Goal: Task Accomplishment & Management: Manage account settings

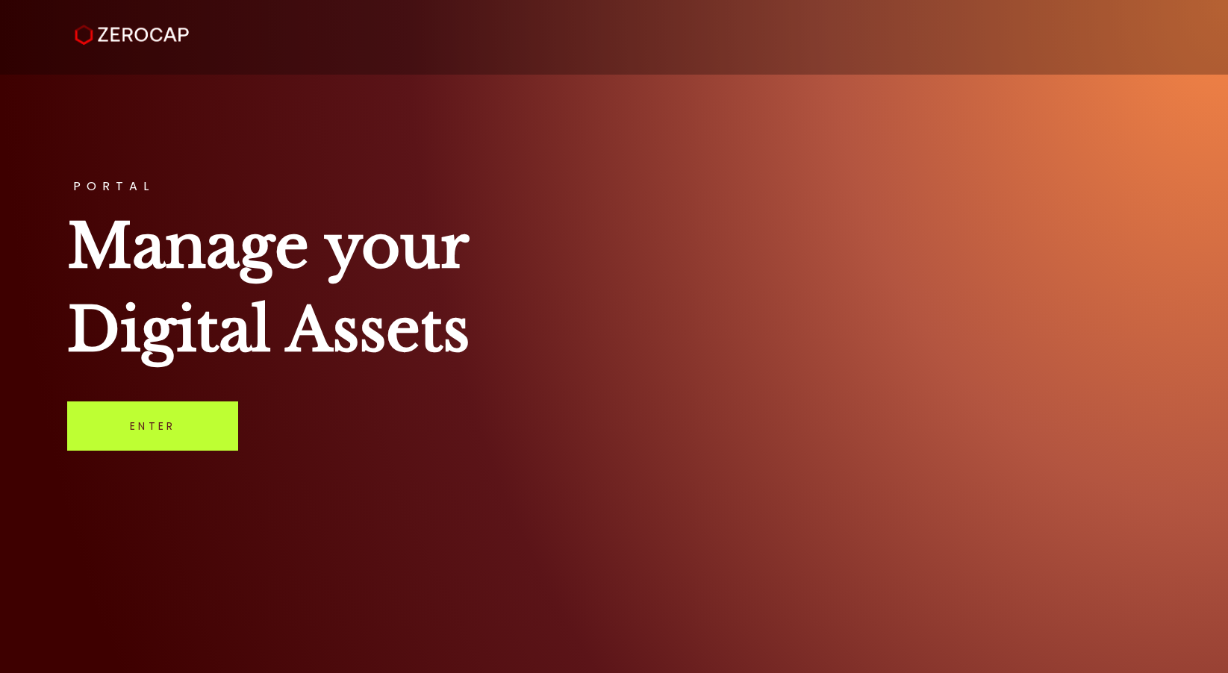
click at [193, 437] on link "Enter" at bounding box center [152, 426] width 171 height 49
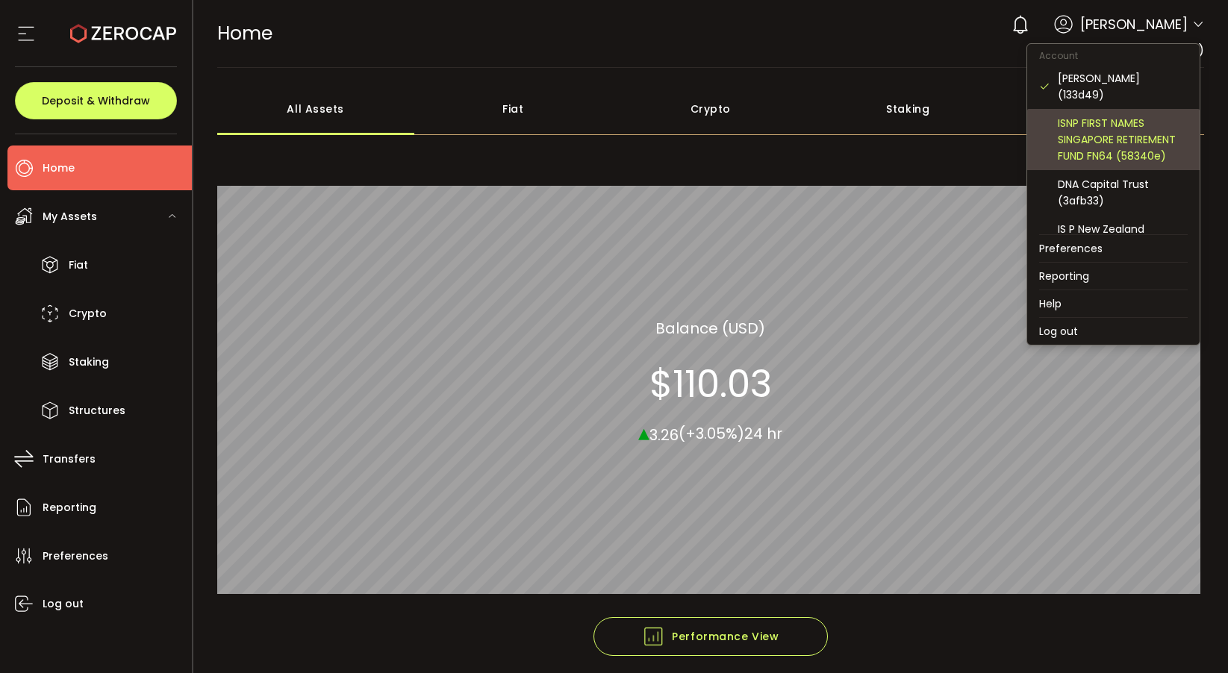
click at [1131, 115] on div "ISNP FIRST NAMES SINGAPORE RETIREMENT FUND FN64 (58340e)" at bounding box center [1123, 139] width 130 height 49
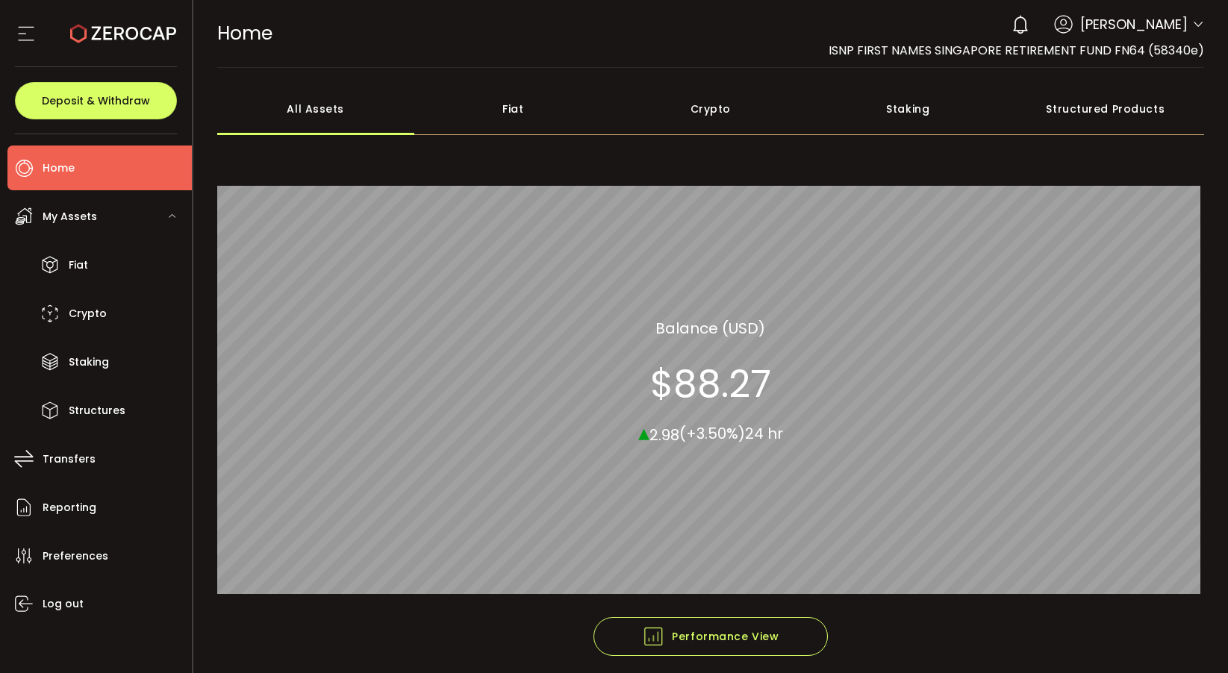
click at [1194, 28] on icon at bounding box center [1198, 25] width 12 height 12
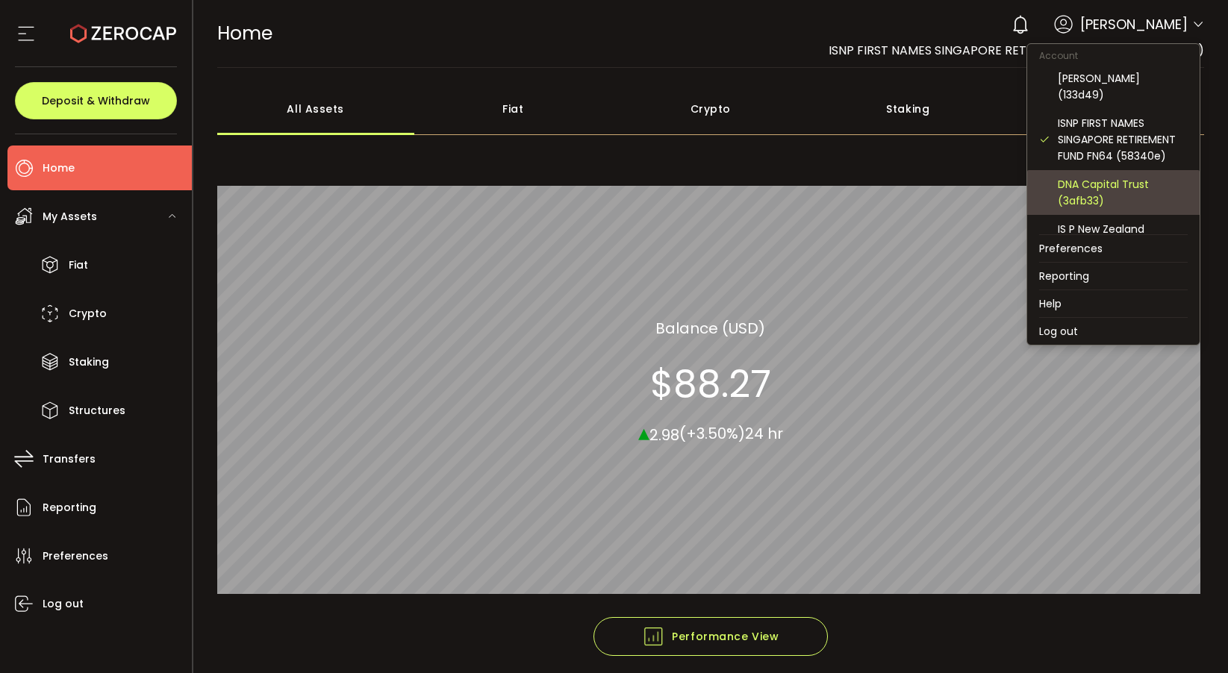
click at [1115, 176] on div "DNA Capital Trust (3afb33)" at bounding box center [1123, 192] width 130 height 33
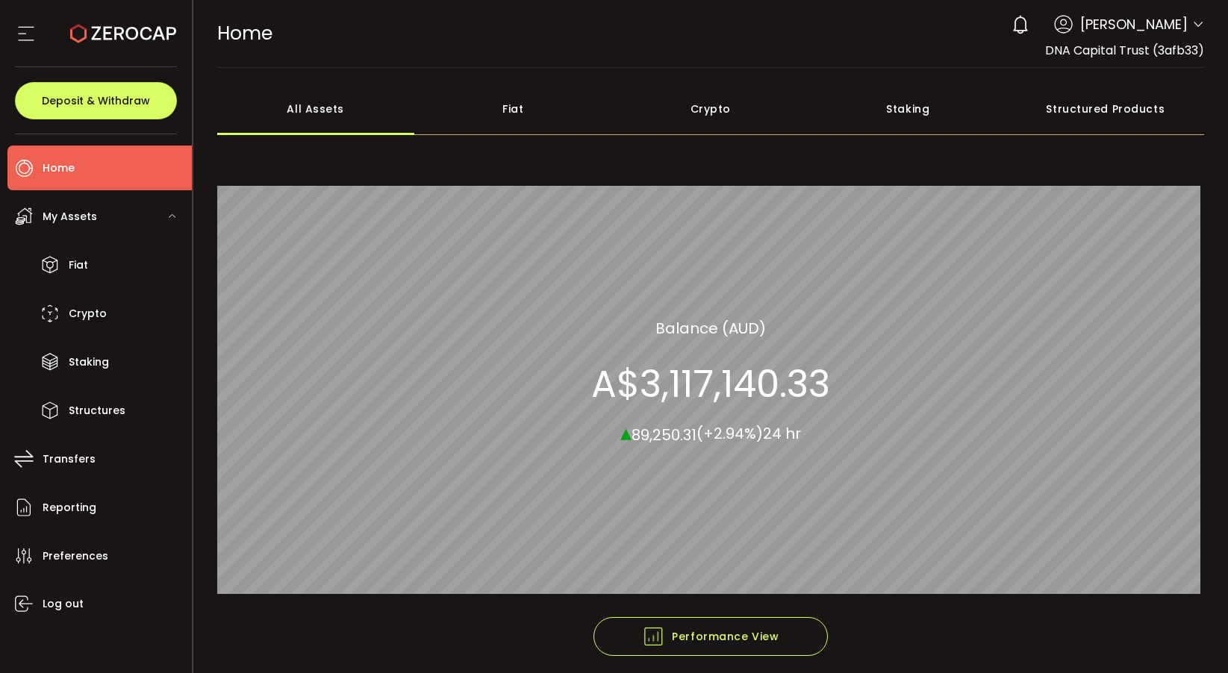
click at [1192, 28] on icon at bounding box center [1198, 25] width 12 height 12
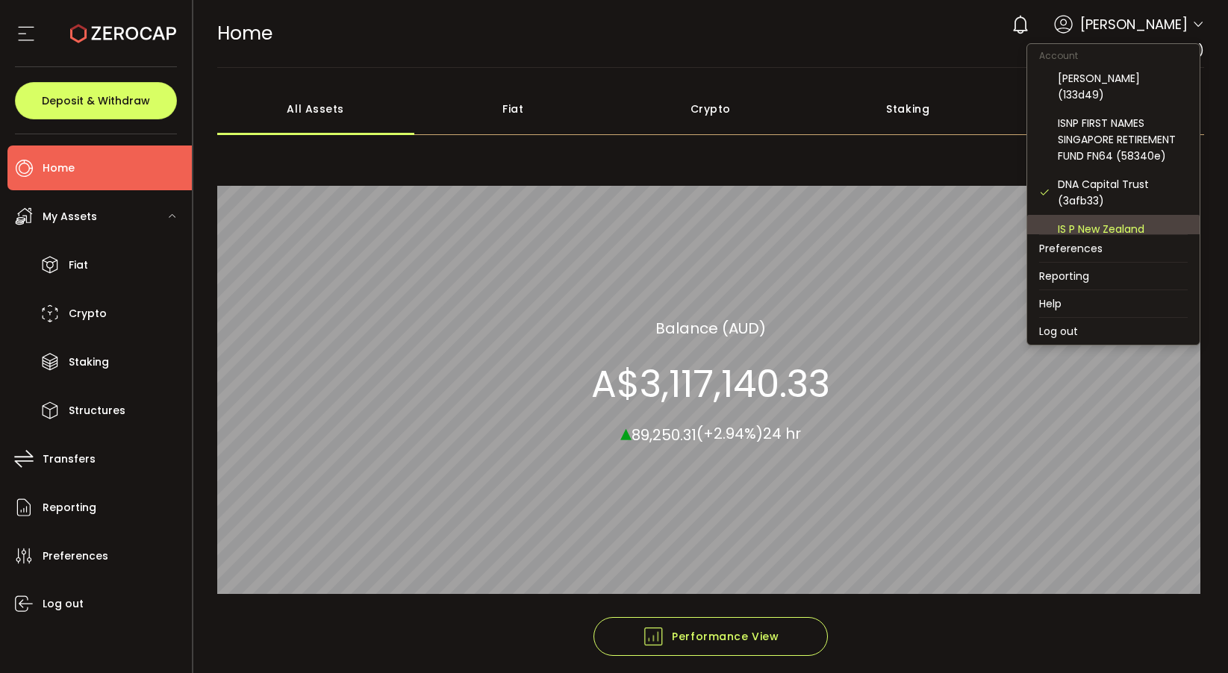
click at [1085, 221] on div "IS P New Zealand Retirement Fund NZ12 (d725b0)" at bounding box center [1123, 245] width 130 height 49
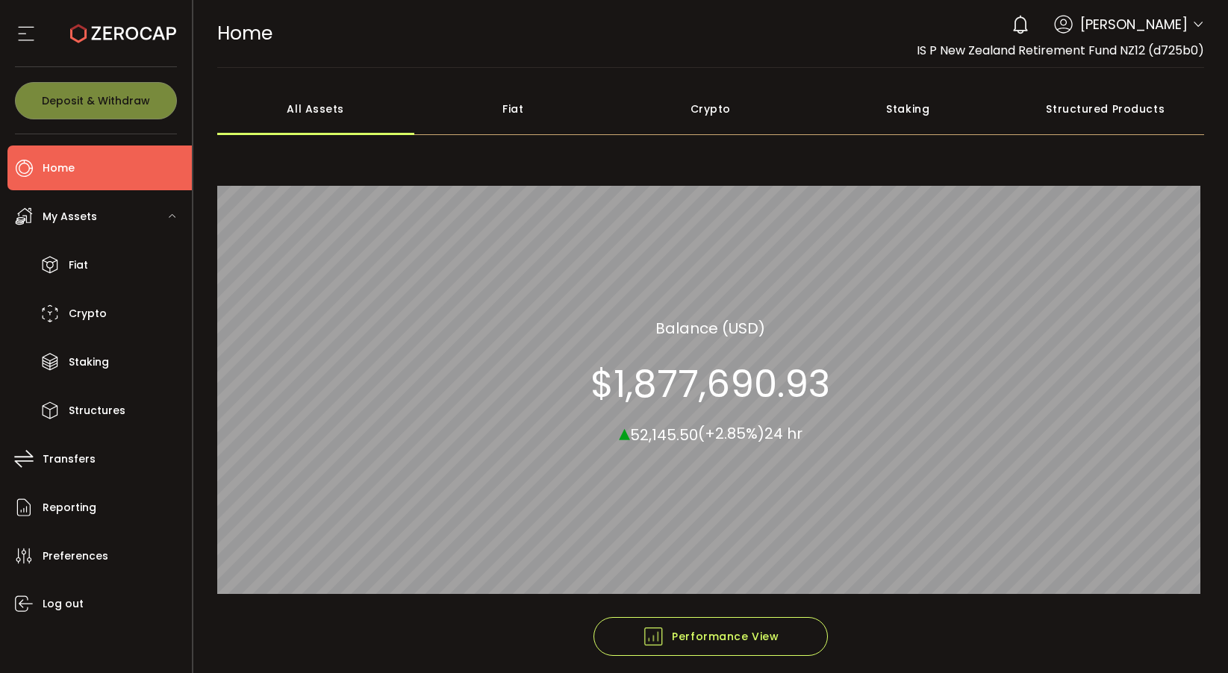
click at [1195, 28] on icon at bounding box center [1198, 25] width 12 height 12
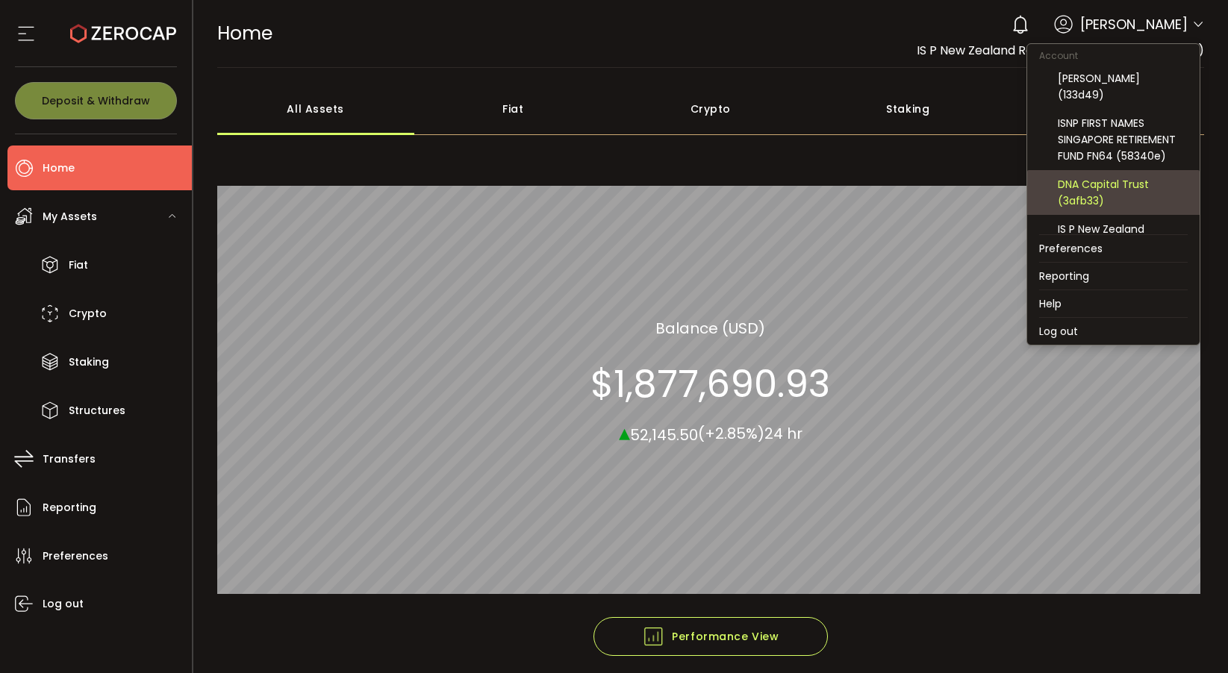
click at [1094, 176] on div "DNA Capital Trust (3afb33)" at bounding box center [1123, 192] width 130 height 33
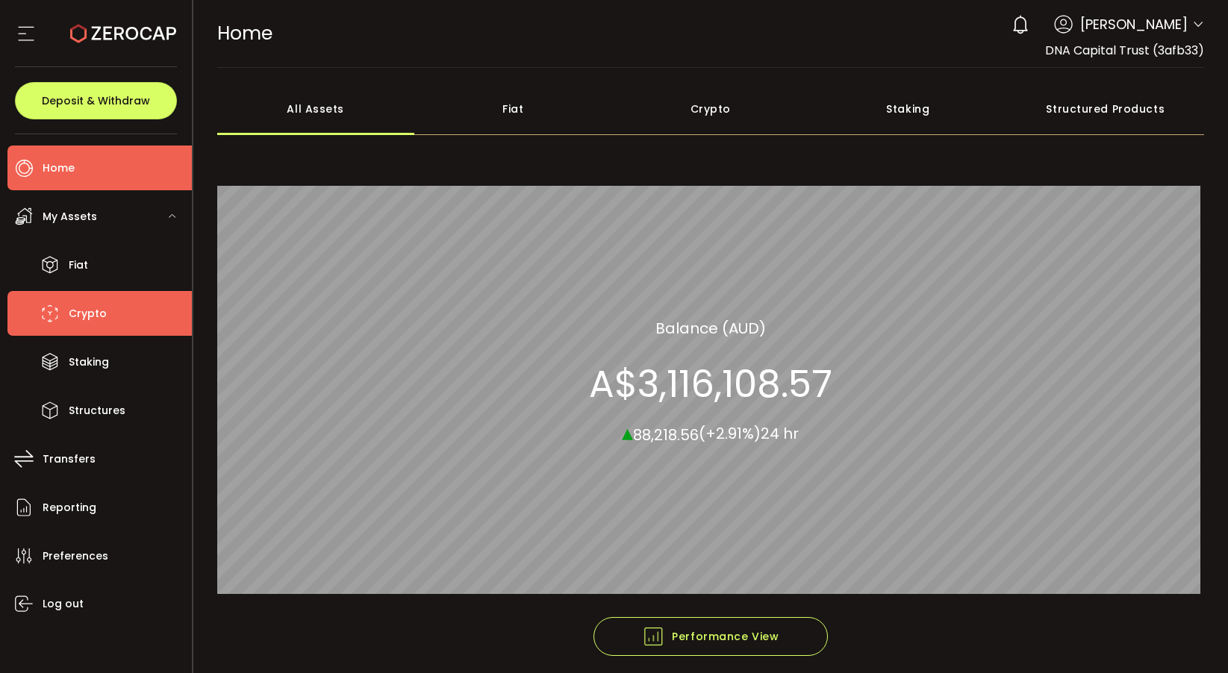
click at [105, 308] on span "Crypto" at bounding box center [88, 314] width 38 height 22
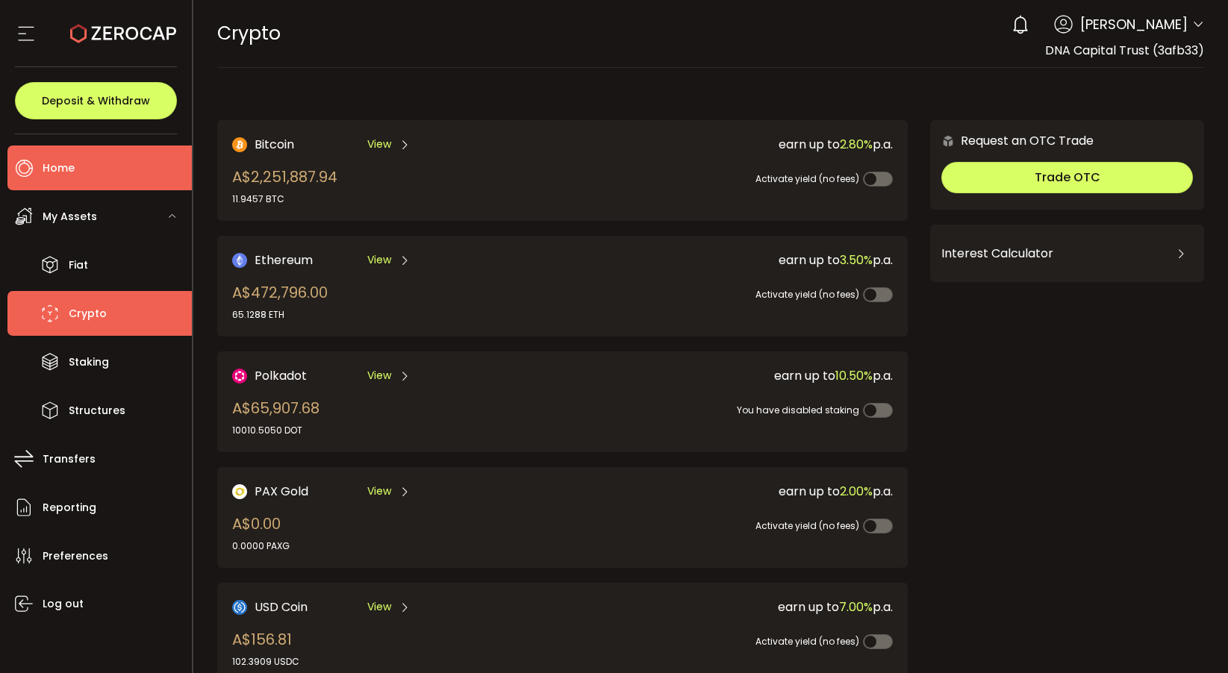
click at [77, 167] on li "Home" at bounding box center [99, 168] width 184 height 45
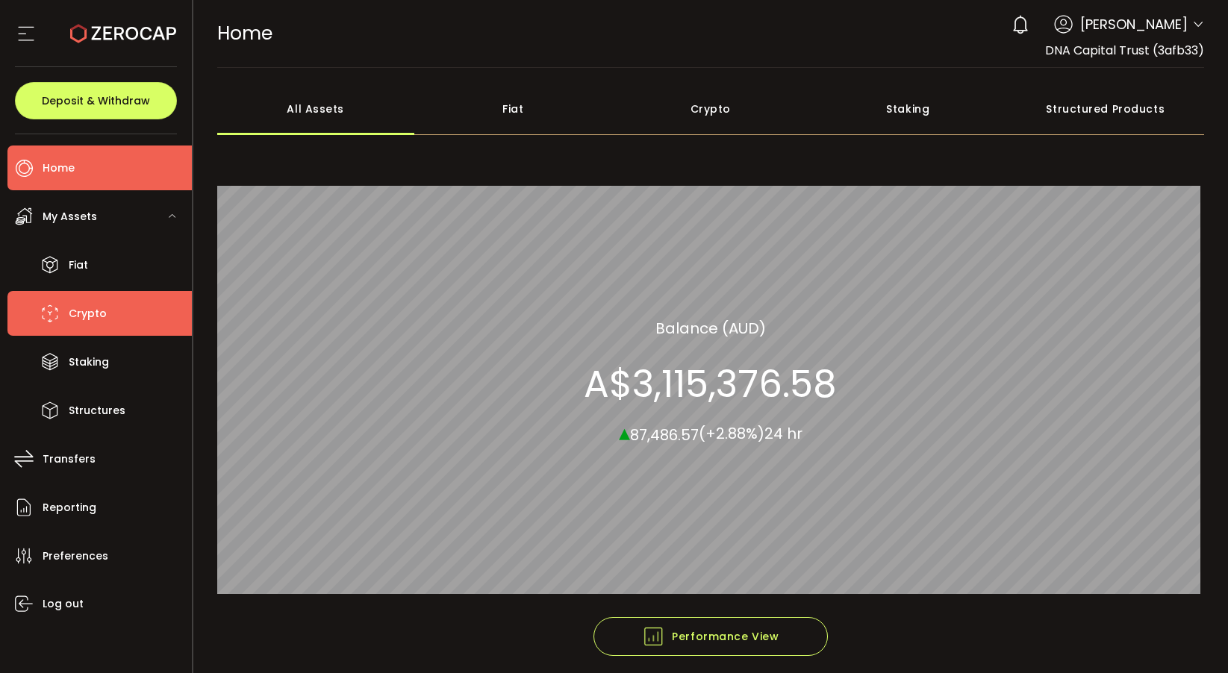
click at [105, 318] on li "Crypto" at bounding box center [99, 313] width 184 height 45
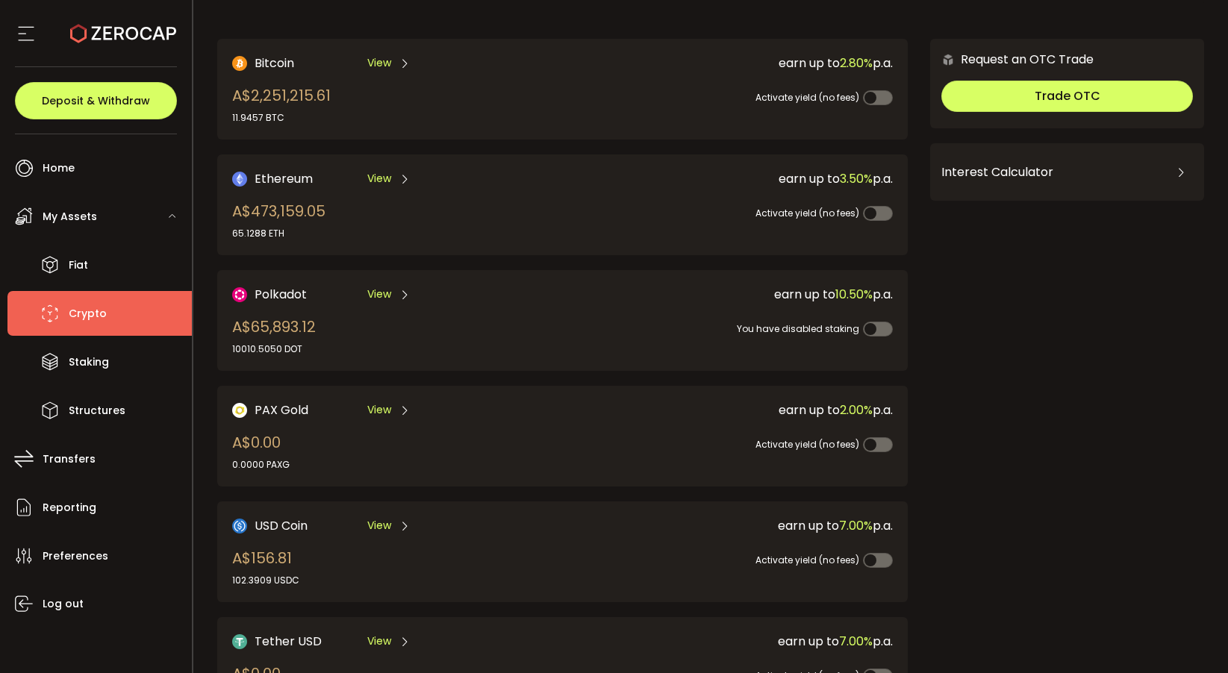
scroll to position [38, 0]
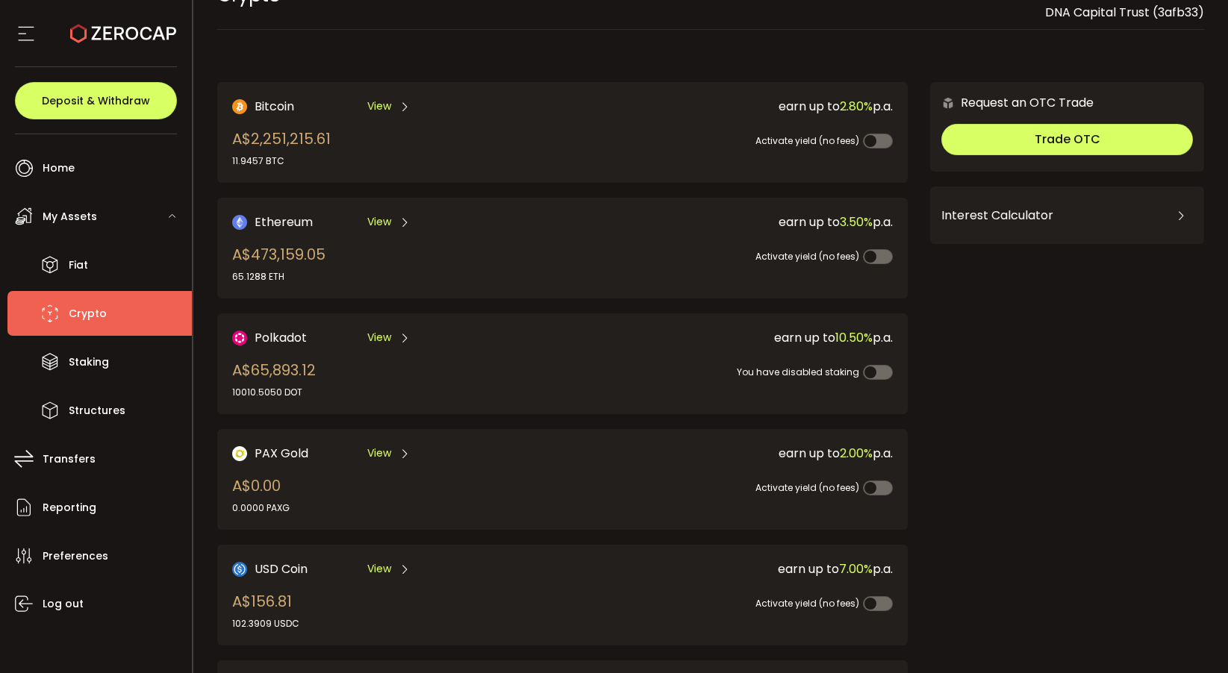
drag, startPoint x: 306, startPoint y: 392, endPoint x: 233, endPoint y: 393, distance: 73.2
click at [233, 393] on div "10010.5050 DOT" at bounding box center [274, 392] width 84 height 13
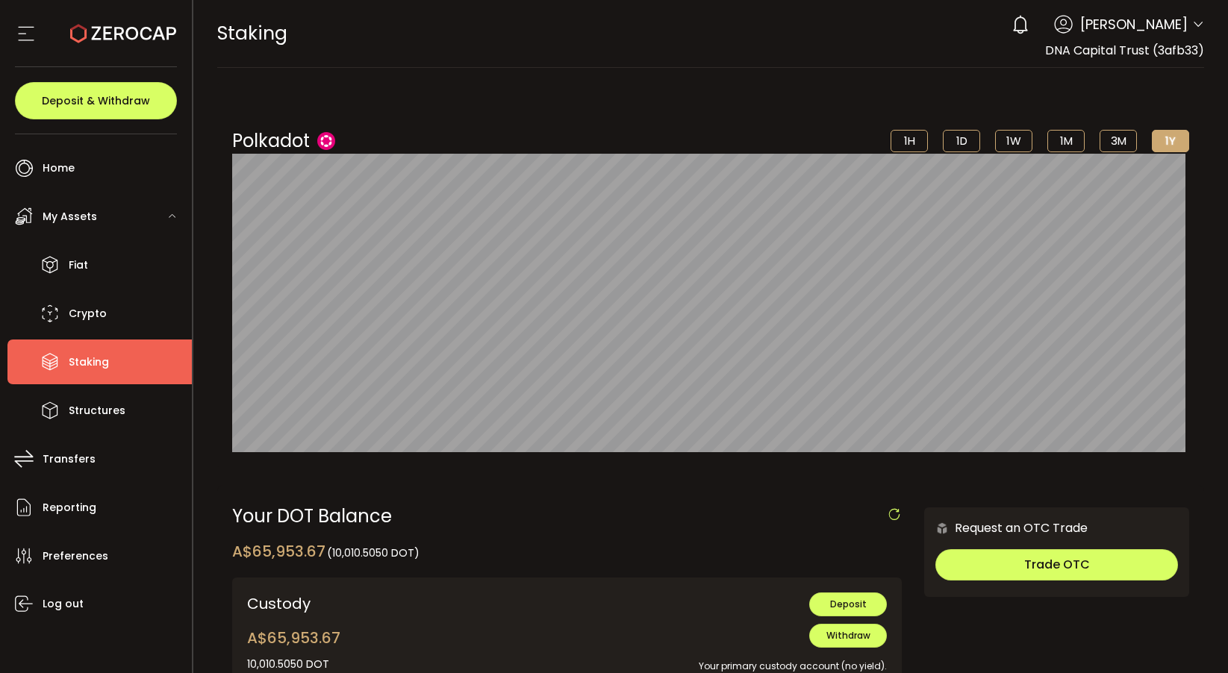
drag, startPoint x: 416, startPoint y: 554, endPoint x: 334, endPoint y: 558, distance: 81.5
click at [334, 558] on span "(10,010.5050 DOT)" at bounding box center [373, 553] width 93 height 15
copy span "10,010.5050 DOT"
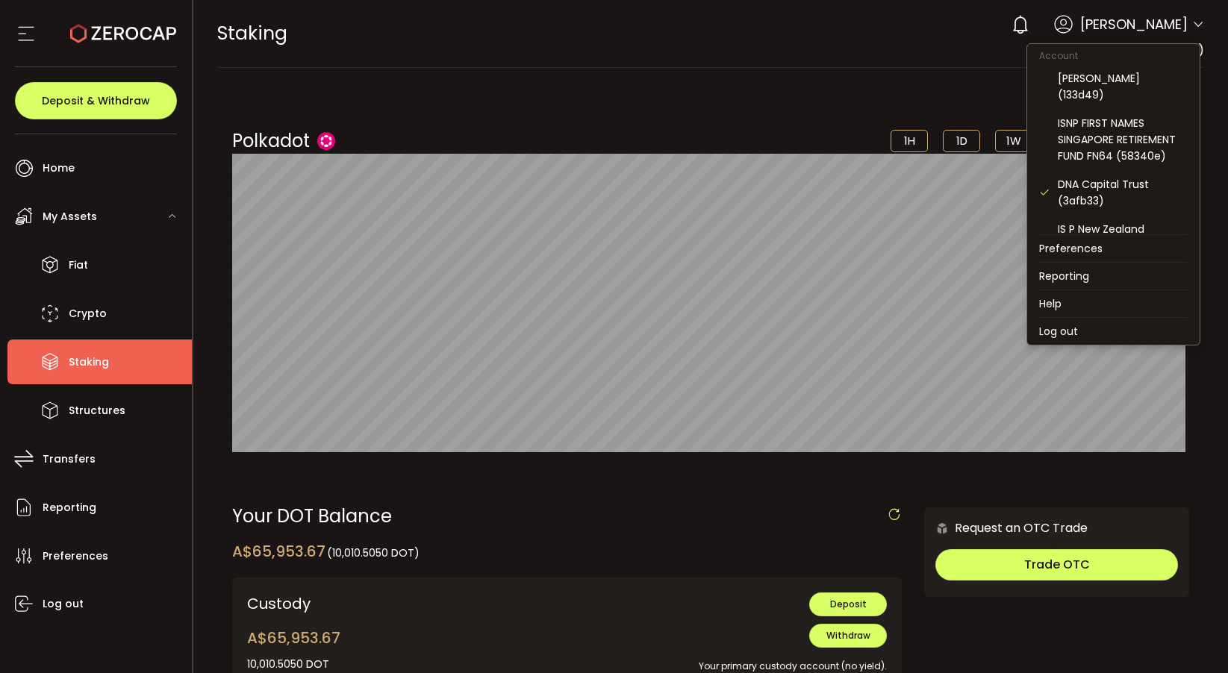
click at [1192, 23] on icon at bounding box center [1198, 25] width 12 height 12
click at [1119, 329] on li "Log out" at bounding box center [1113, 331] width 172 height 27
